Goal: Task Accomplishment & Management: Manage account settings

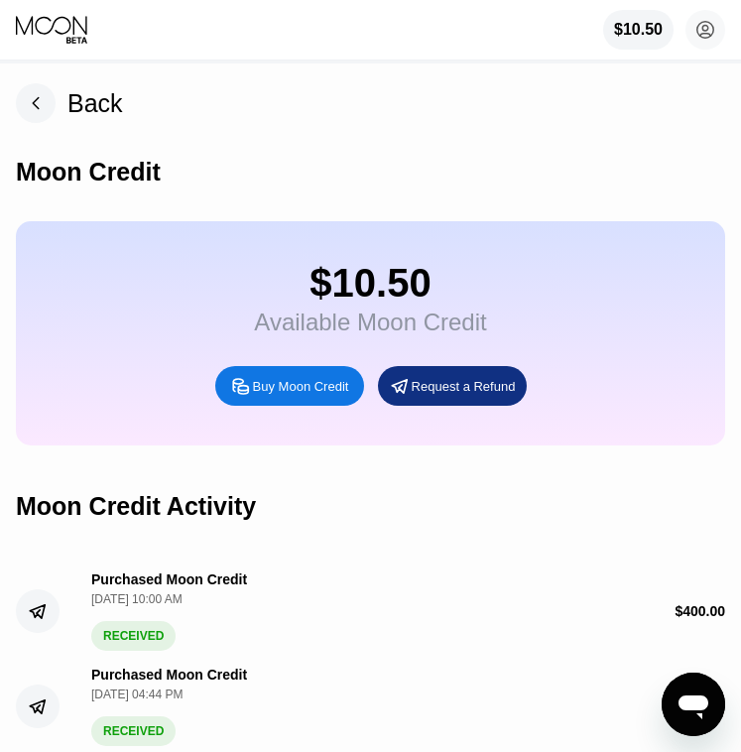
click at [573, 162] on div "Moon Credit" at bounding box center [371, 172] width 710 height 98
